Goal: Transaction & Acquisition: Purchase product/service

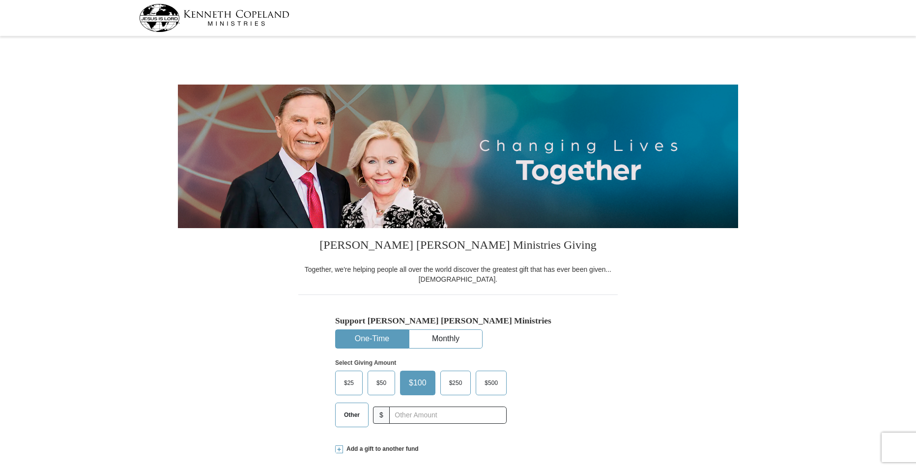
select select "IL"
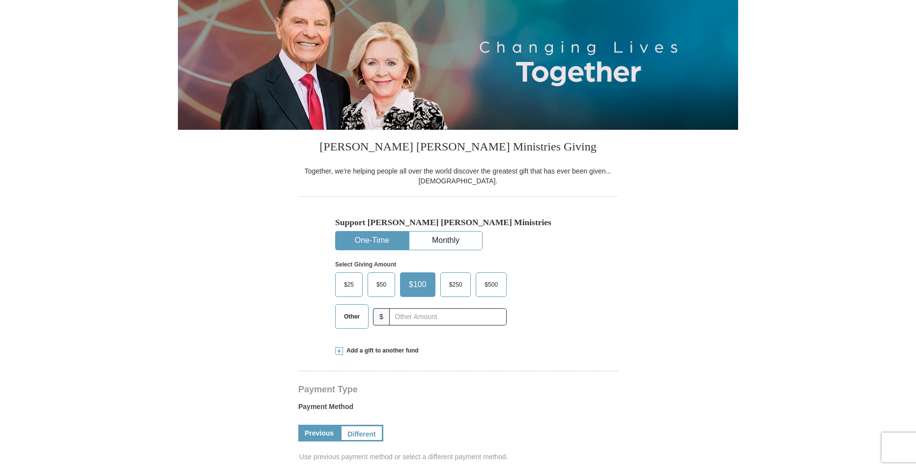
scroll to position [147, 0]
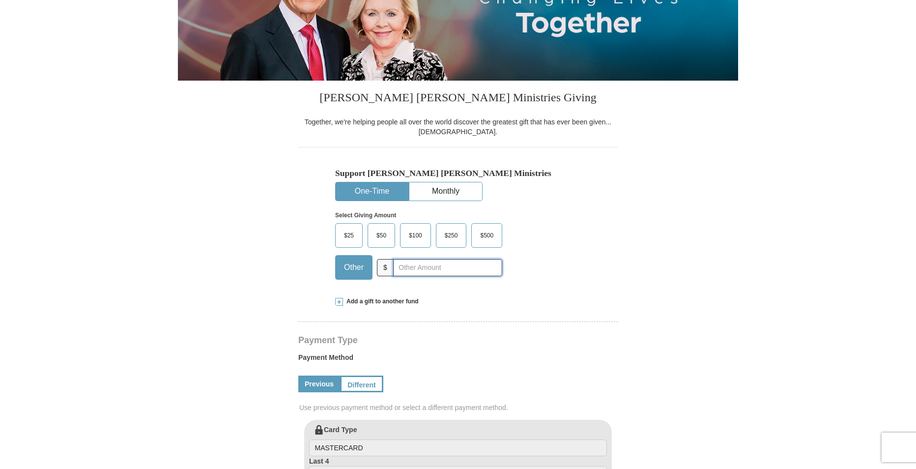
click at [408, 270] on input "text" at bounding box center [447, 267] width 109 height 17
type input "59"
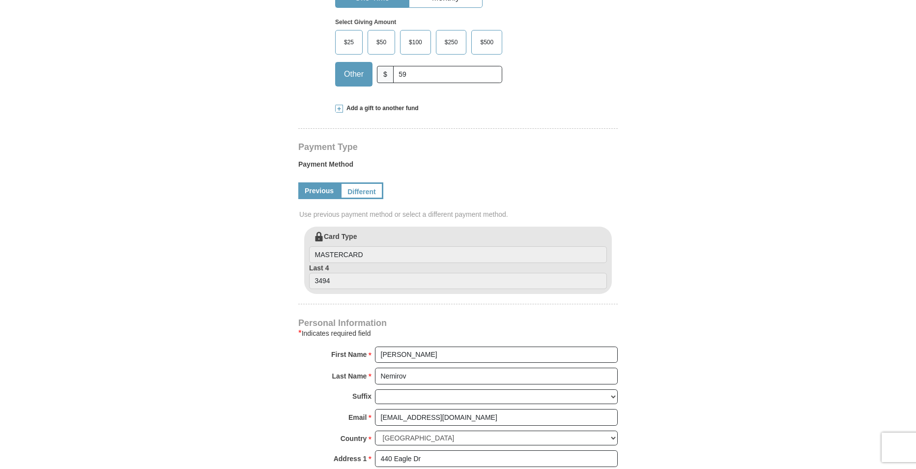
scroll to position [344, 0]
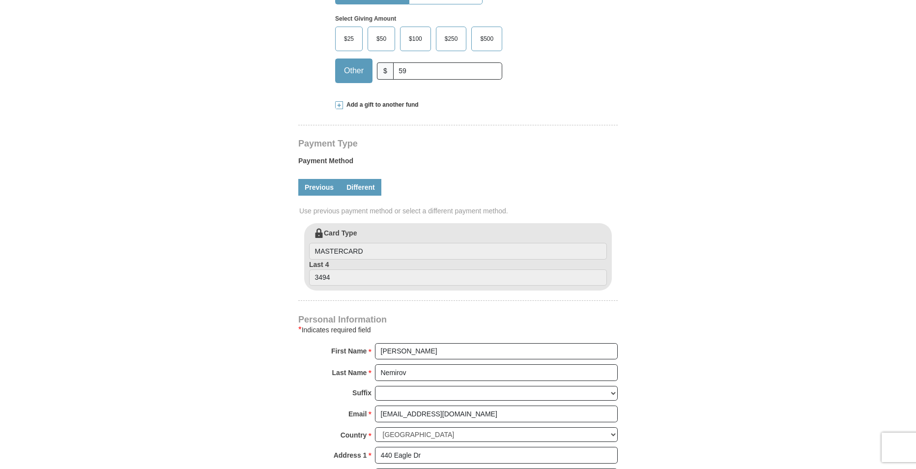
click at [363, 183] on link "Different" at bounding box center [360, 187] width 41 height 17
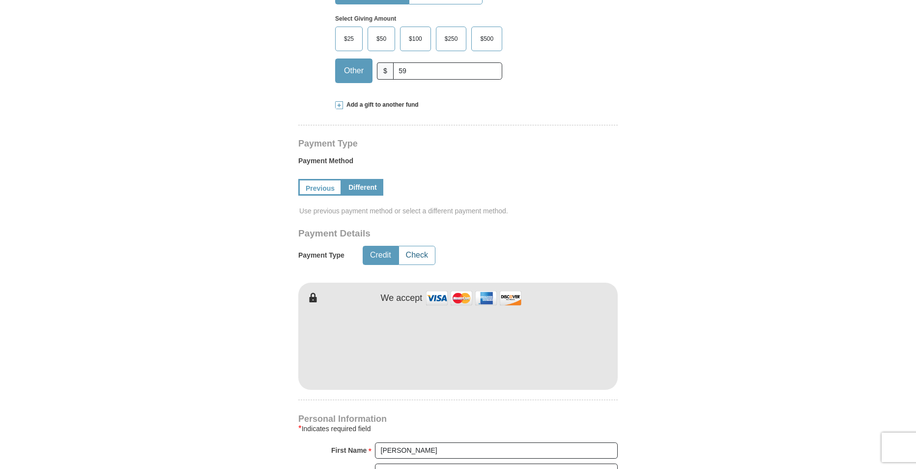
click at [414, 253] on button "Check" at bounding box center [417, 255] width 36 height 18
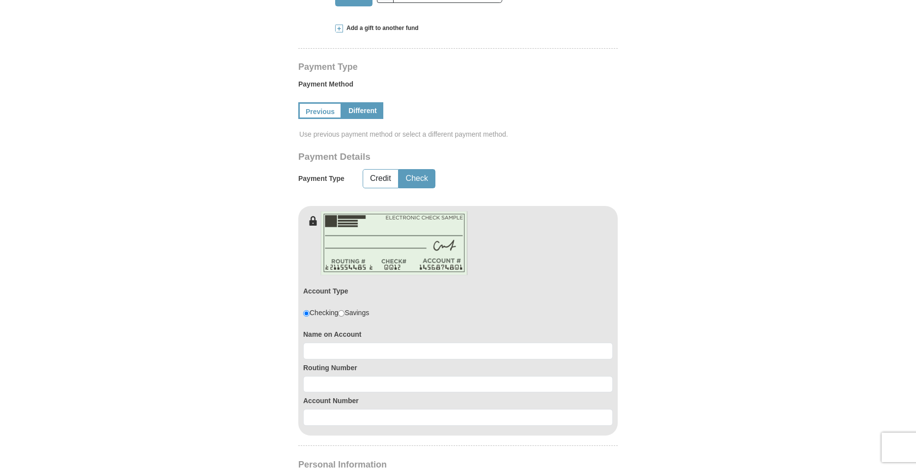
scroll to position [491, 0]
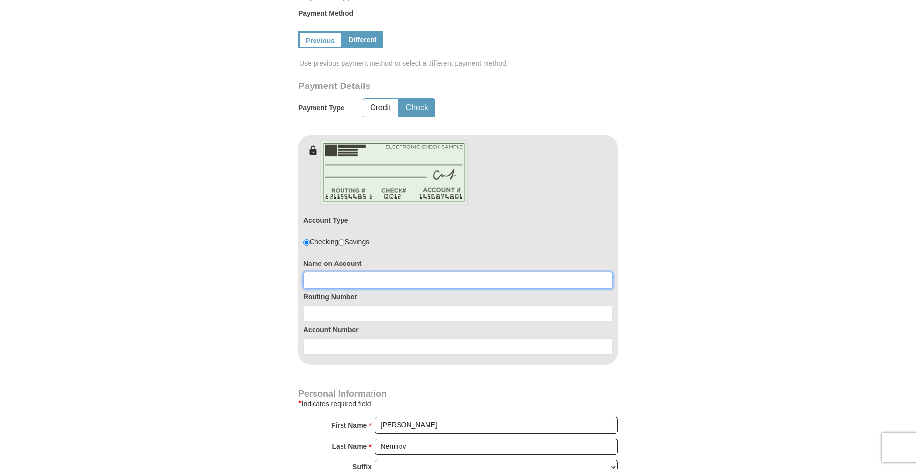
click at [322, 279] on input at bounding box center [458, 280] width 310 height 17
type input "Igor Nemirov"
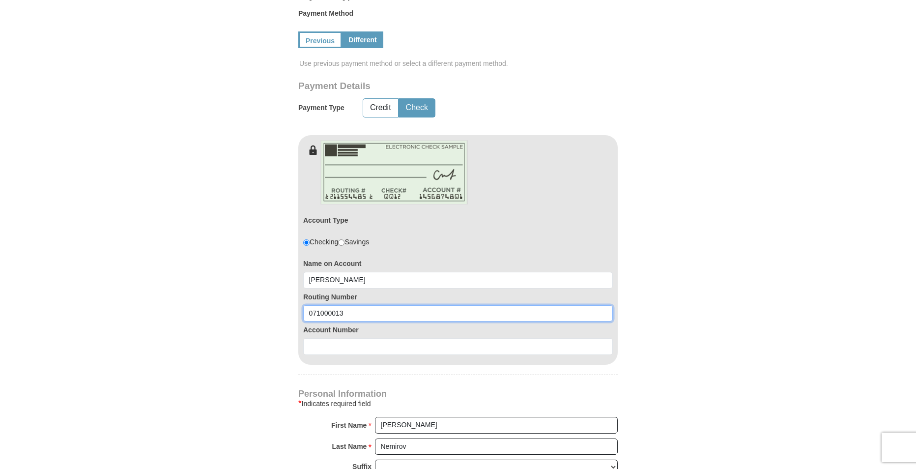
type input "071000013"
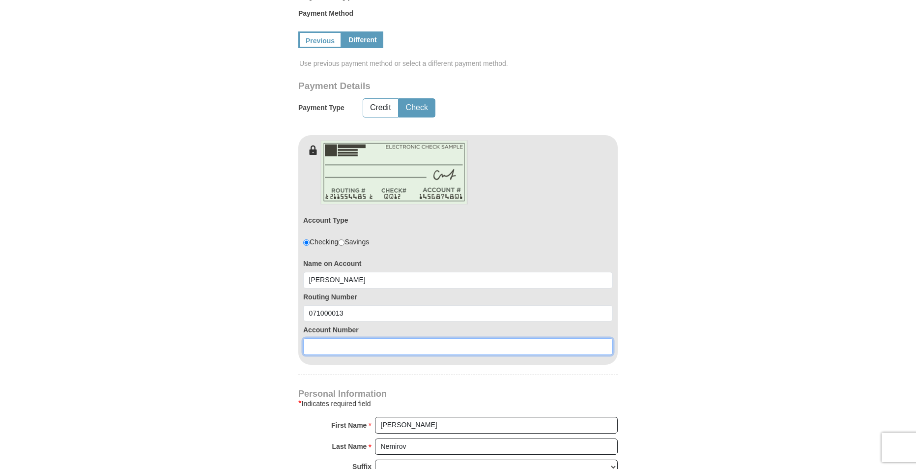
click at [315, 349] on input at bounding box center [458, 346] width 310 height 17
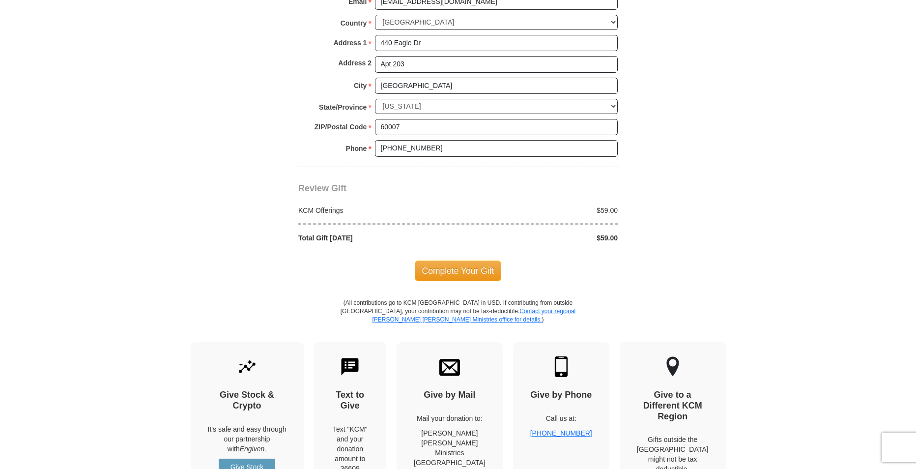
scroll to position [983, 0]
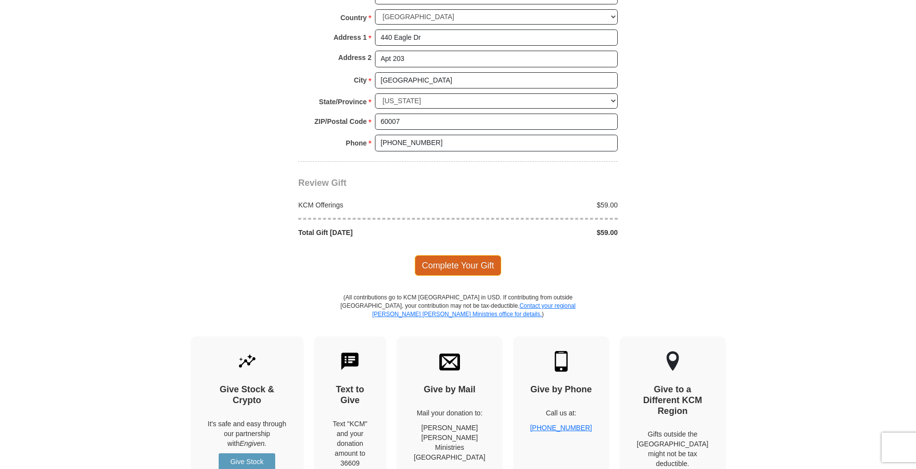
type input "693300892"
click at [452, 267] on span "Complete Your Gift" at bounding box center [458, 265] width 87 height 21
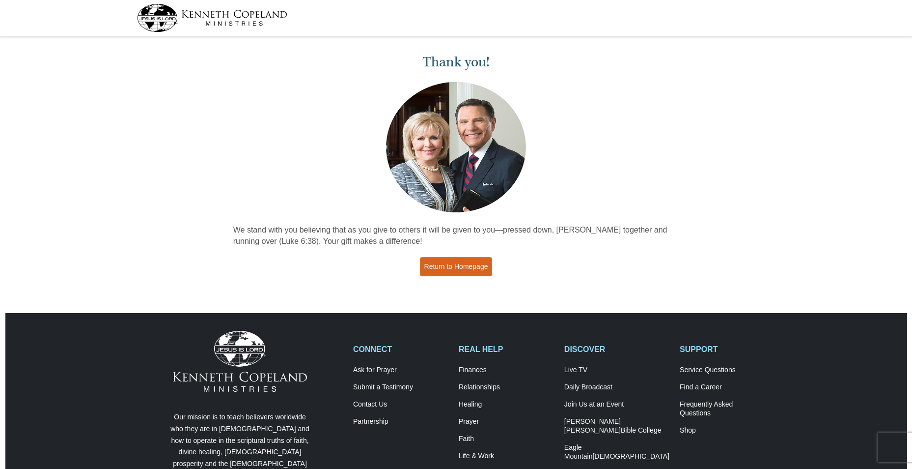
click at [452, 267] on link "Return to Homepage" at bounding box center [456, 266] width 73 height 19
